Goal: Check status

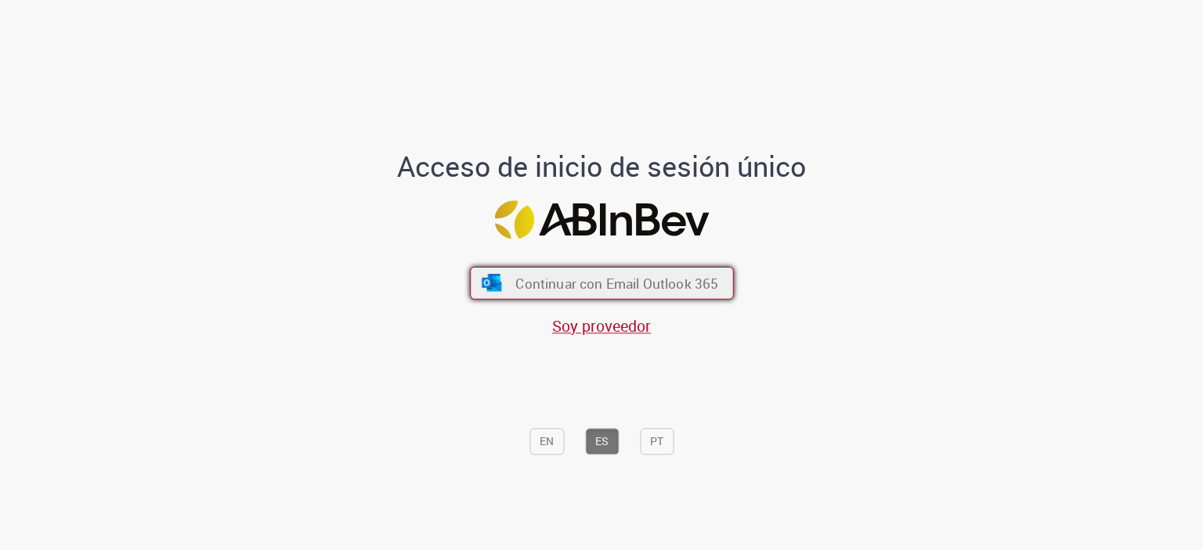
click at [682, 292] on span "Continuar con Email Outlook 365" at bounding box center [616, 283] width 203 height 18
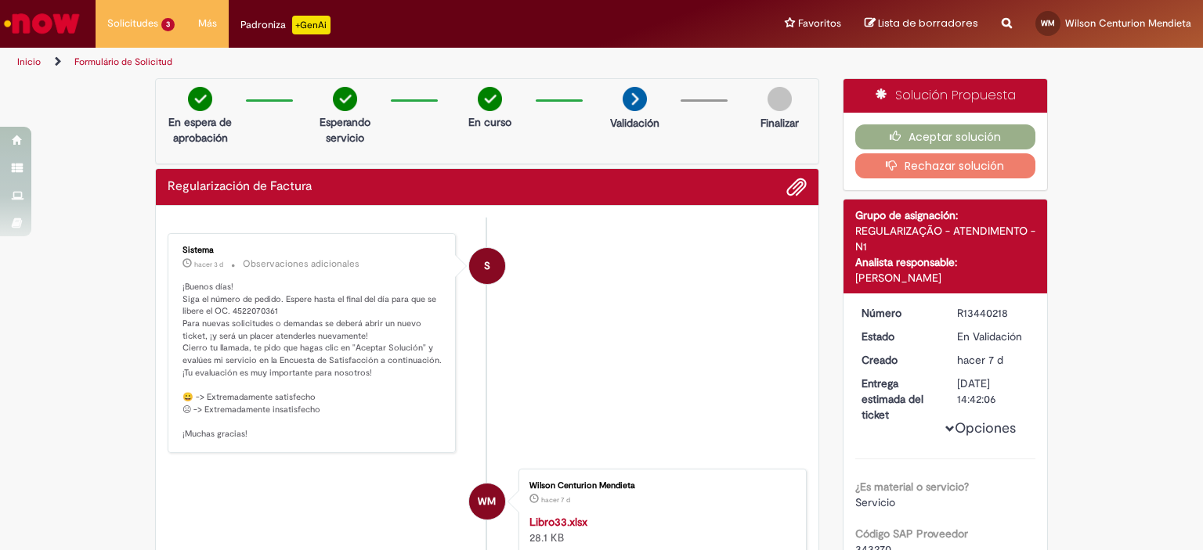
click at [258, 220] on ul "S Sistema hacer 3 d hacer 3 días Observaciones adicionales ¡Buenos días! Siga e…" at bounding box center [487, 511] width 639 height 586
click at [254, 311] on p "¡Buenos días! Siga el número de pedido. Espere hasta el final del día para que …" at bounding box center [312, 361] width 261 height 160
copy p "4522070361"
